Goal: Transaction & Acquisition: Purchase product/service

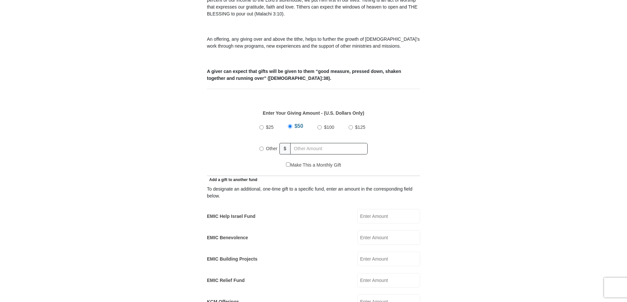
scroll to position [219, 0]
click at [262, 146] on input "Other" at bounding box center [262, 148] width 4 height 4
radio input "true"
click at [317, 143] on input "text" at bounding box center [330, 148] width 75 height 11
type input "273"
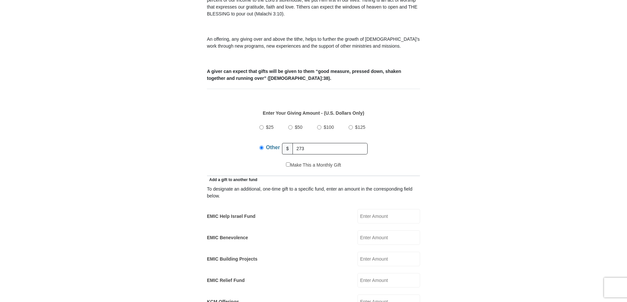
click at [473, 151] on form "[GEOGRAPHIC_DATA][DEMOGRAPHIC_DATA] Online Giving Because of gifts like yours, …" at bounding box center [314, 287] width 374 height 960
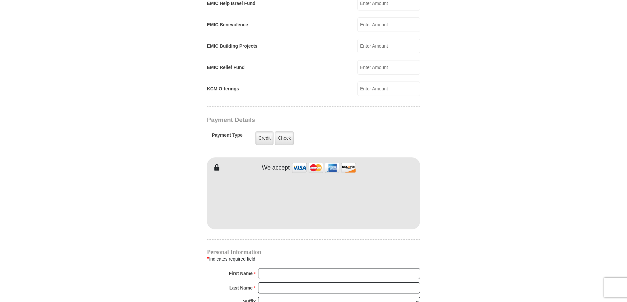
scroll to position [437, 0]
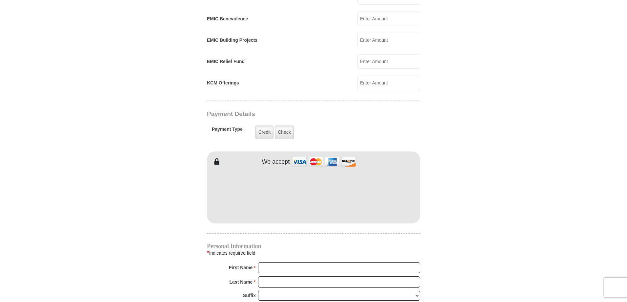
click at [524, 135] on body "[GEOGRAPHIC_DATA][DEMOGRAPHIC_DATA] Online Giving Because of gifts like yours, …" at bounding box center [313, 158] width 627 height 1191
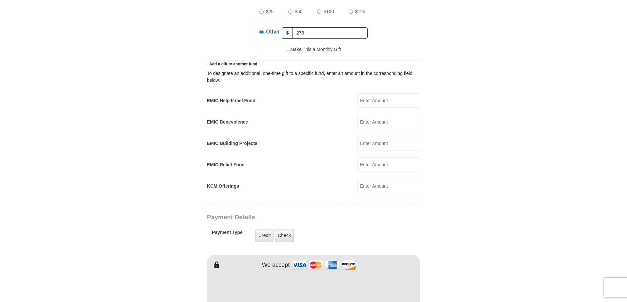
scroll to position [328, 0]
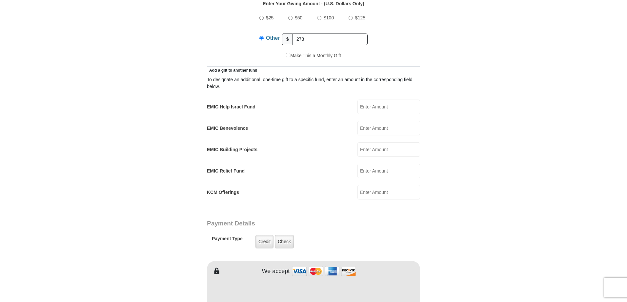
click at [128, 142] on form "[GEOGRAPHIC_DATA][DEMOGRAPHIC_DATA] Online Giving Because of gifts like yours, …" at bounding box center [314, 178] width 374 height 960
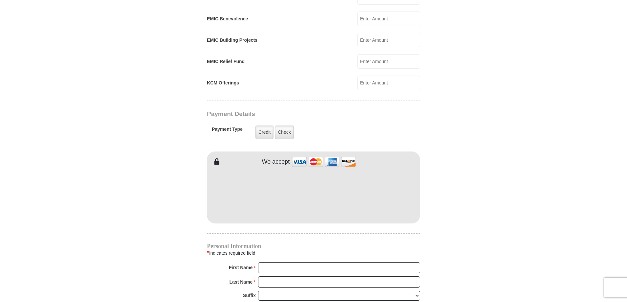
scroll to position [547, 0]
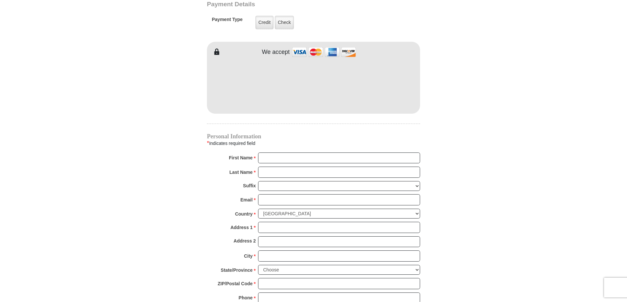
click at [291, 152] on input "First Name *" at bounding box center [339, 157] width 162 height 11
type input "[PERSON_NAME]"
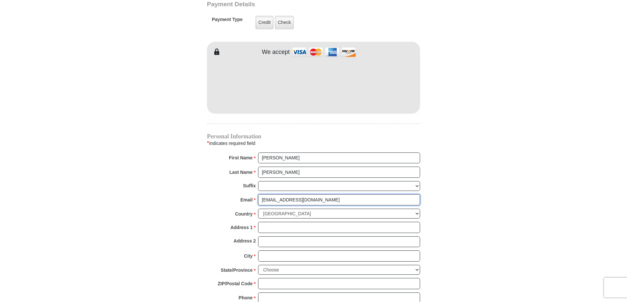
type input "[EMAIL_ADDRESS][DOMAIN_NAME]"
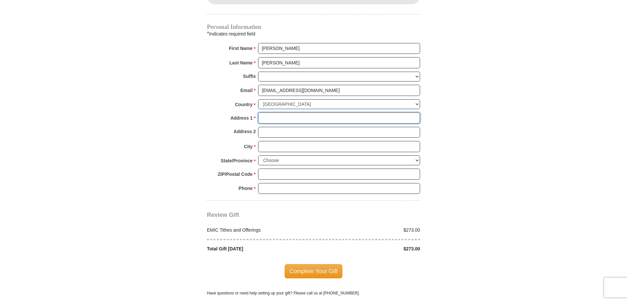
click at [283, 112] on input "Address 1 *" at bounding box center [339, 117] width 162 height 11
type input "[STREET_ADDRESS]"
type input "[GEOGRAPHIC_DATA]"
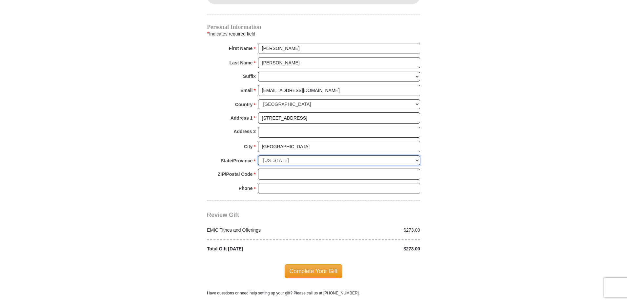
select select "FL"
type input "32250"
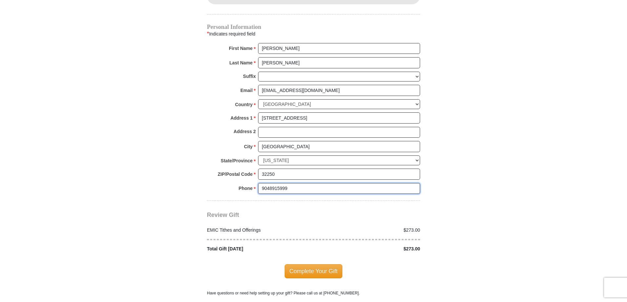
type input "9048915999"
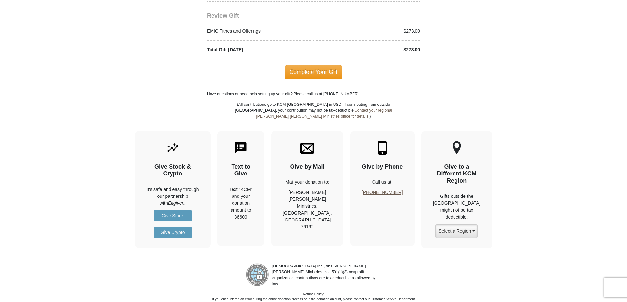
scroll to position [880, 0]
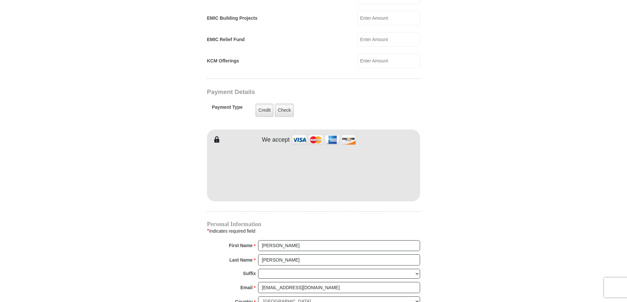
scroll to position [443, 0]
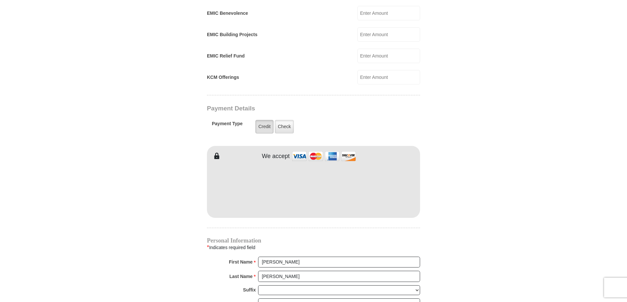
click at [269, 120] on label "Credit" at bounding box center [265, 126] width 18 height 13
click at [0, 0] on input "Credit" at bounding box center [0, 0] width 0 height 0
click at [269, 120] on label "Credit" at bounding box center [265, 126] width 18 height 13
click at [0, 0] on input "Credit" at bounding box center [0, 0] width 0 height 0
click at [454, 163] on form "[GEOGRAPHIC_DATA][DEMOGRAPHIC_DATA] Online Giving Because of gifts like yours, …" at bounding box center [314, 63] width 374 height 960
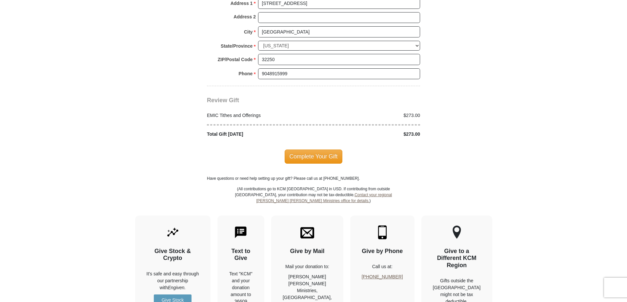
scroll to position [771, 0]
click at [322, 149] on span "Complete Your Gift" at bounding box center [314, 156] width 58 height 14
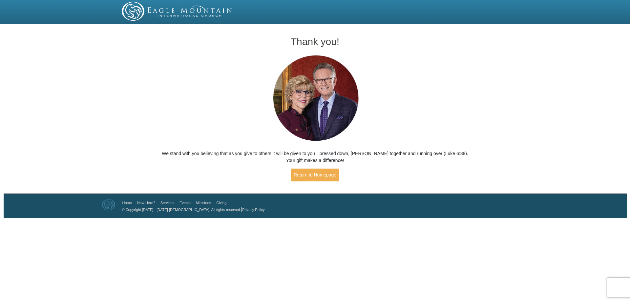
click at [509, 105] on div "Thank you! We stand with you believing that as you give to others it will be gi…" at bounding box center [315, 109] width 630 height 166
click at [328, 175] on link "Return to Homepage" at bounding box center [315, 174] width 49 height 13
